Goal: Navigation & Orientation: Go to known website

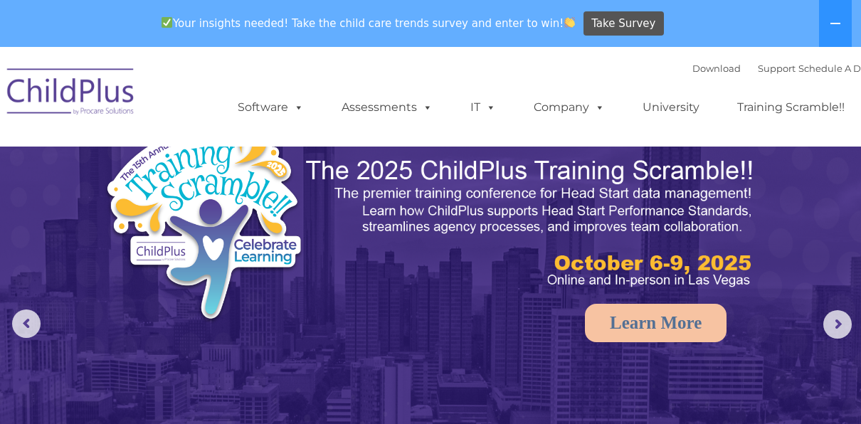
select select "MEDIUM"
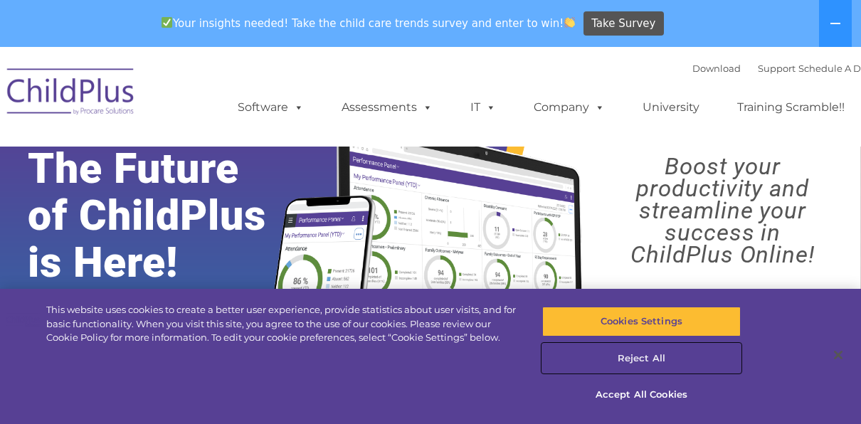
click at [642, 363] on button "Reject All" at bounding box center [641, 359] width 198 height 30
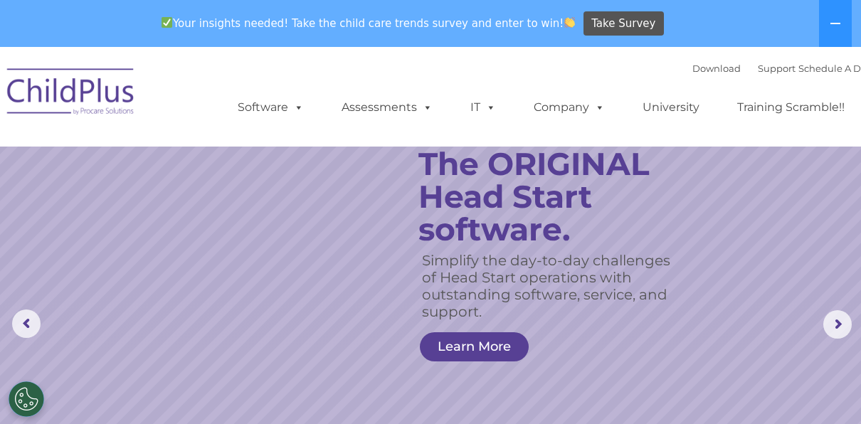
click at [33, 95] on img at bounding box center [71, 93] width 142 height 71
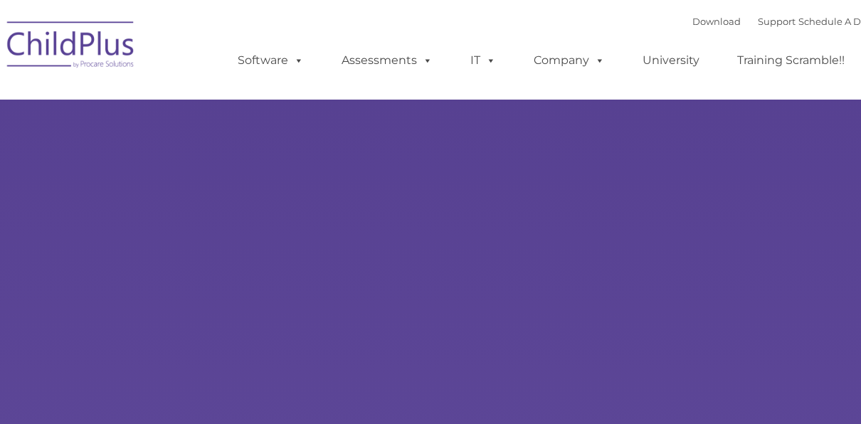
type input ""
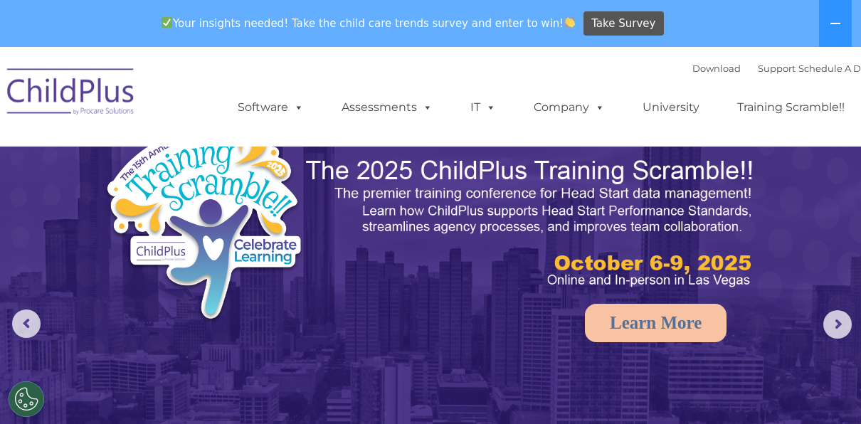
select select "MEDIUM"
